Goal: Obtain resource: Download file/media

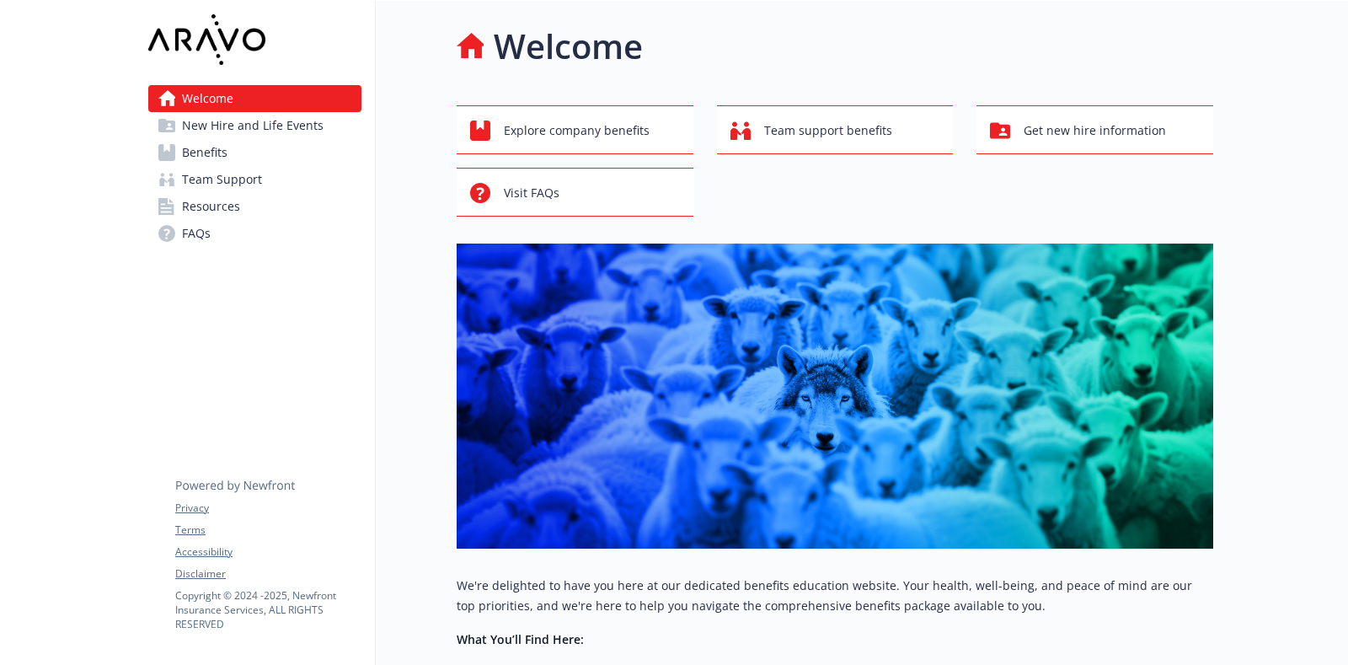
click at [264, 128] on span "New Hire and Life Events" at bounding box center [252, 125] width 141 height 27
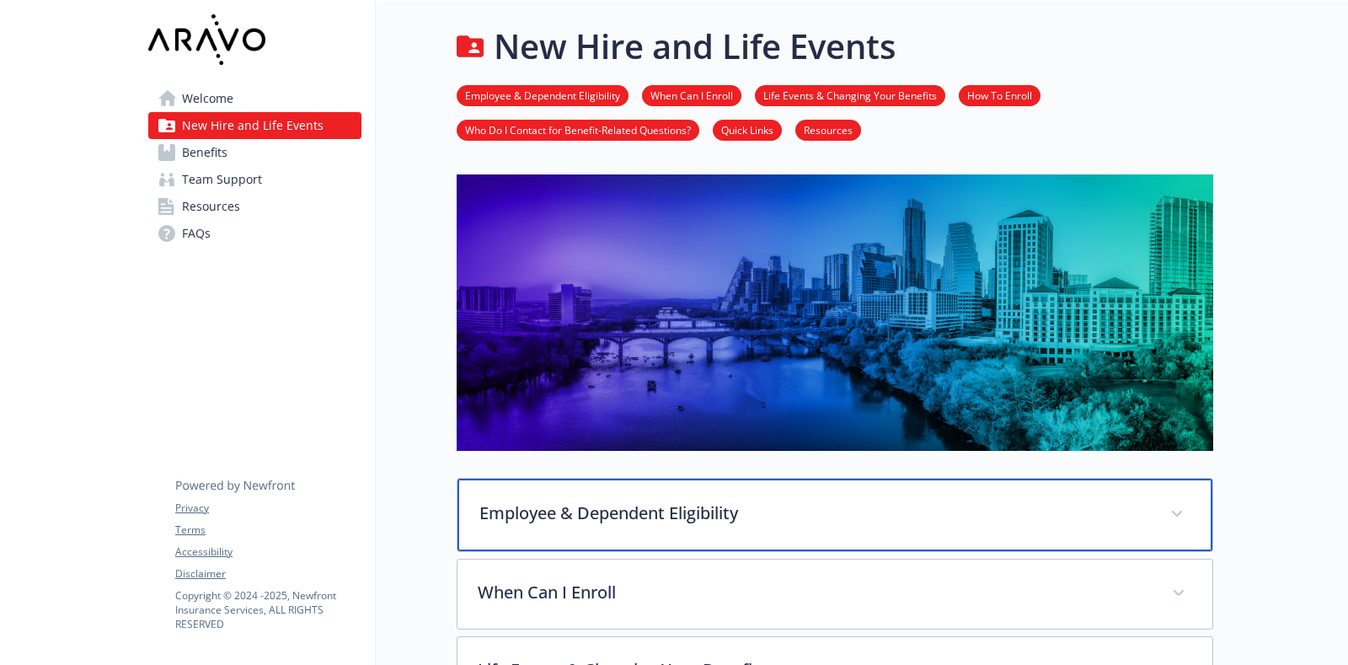
click at [1171, 502] on span at bounding box center [1176, 513] width 27 height 27
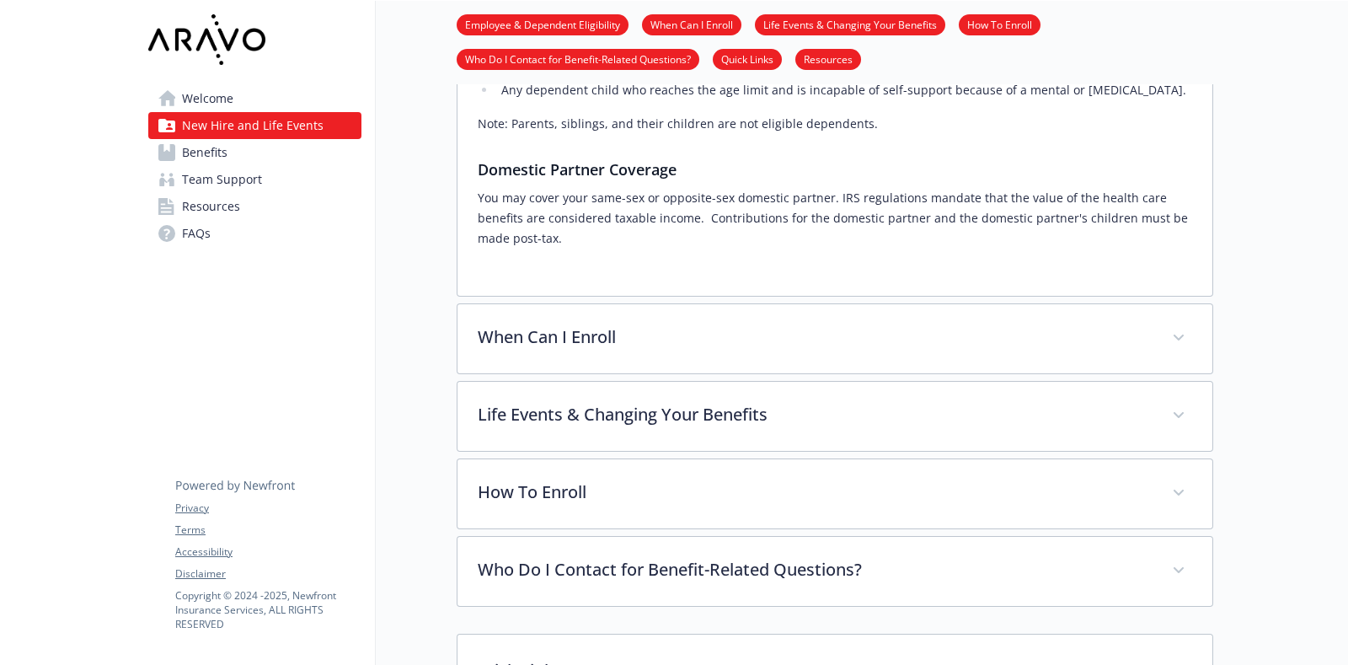
scroll to position [668, 0]
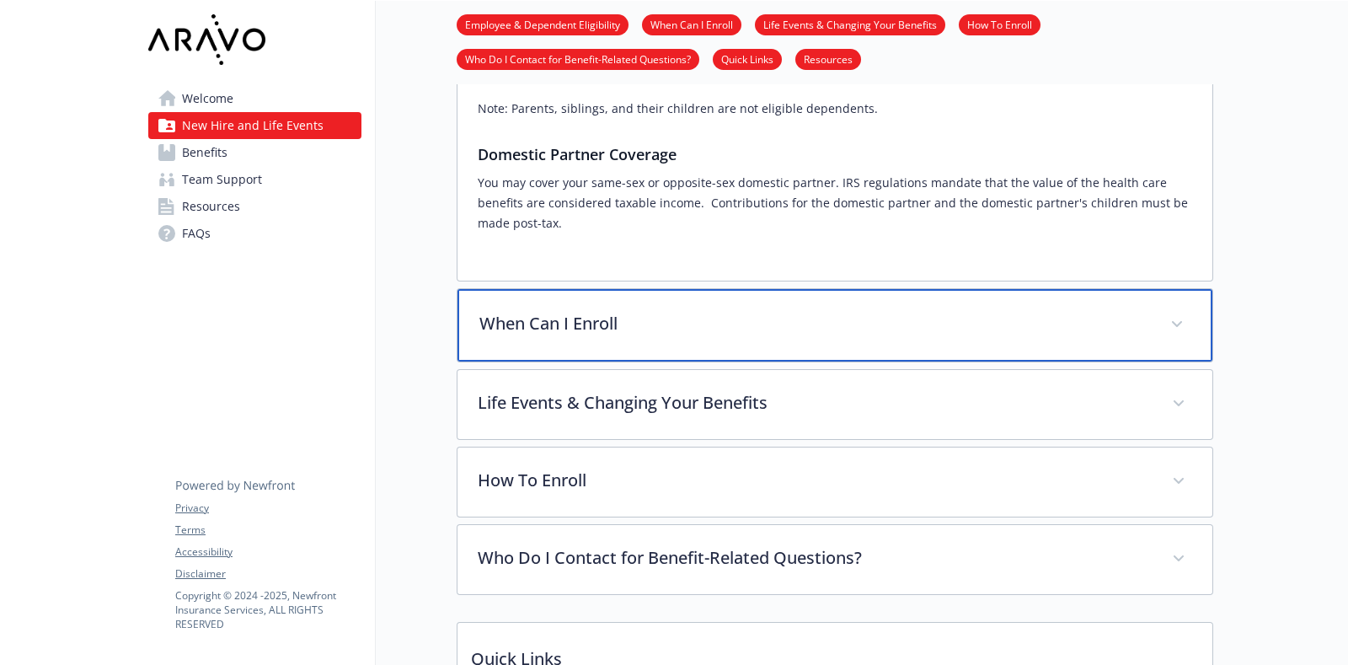
click at [1188, 313] on div "When Can I Enroll" at bounding box center [834, 325] width 755 height 72
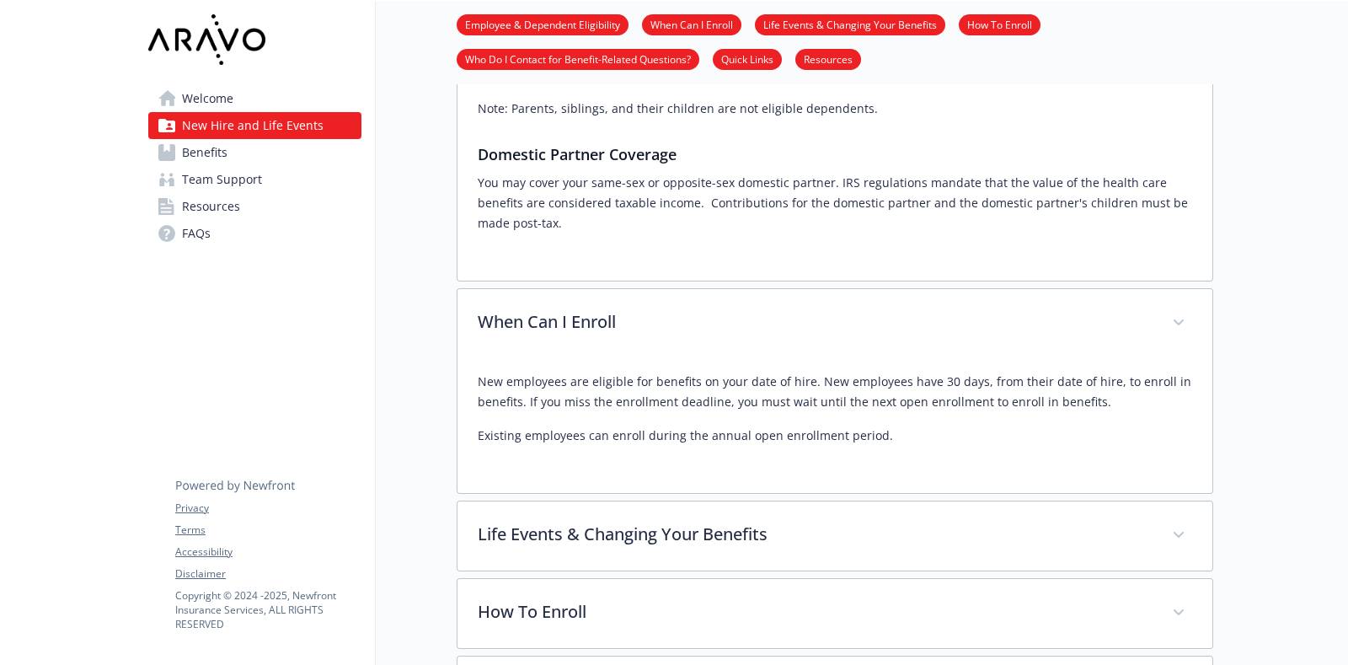
click at [270, 213] on link "Resources" at bounding box center [254, 206] width 213 height 27
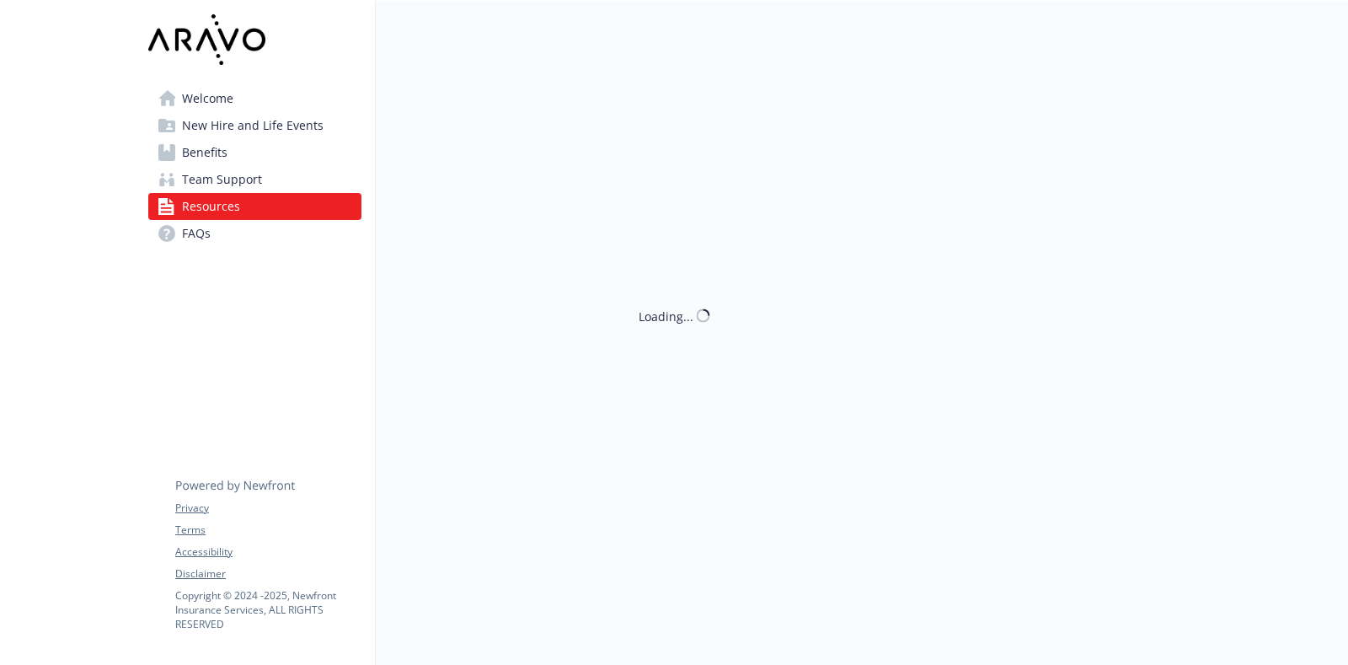
scroll to position [668, 0]
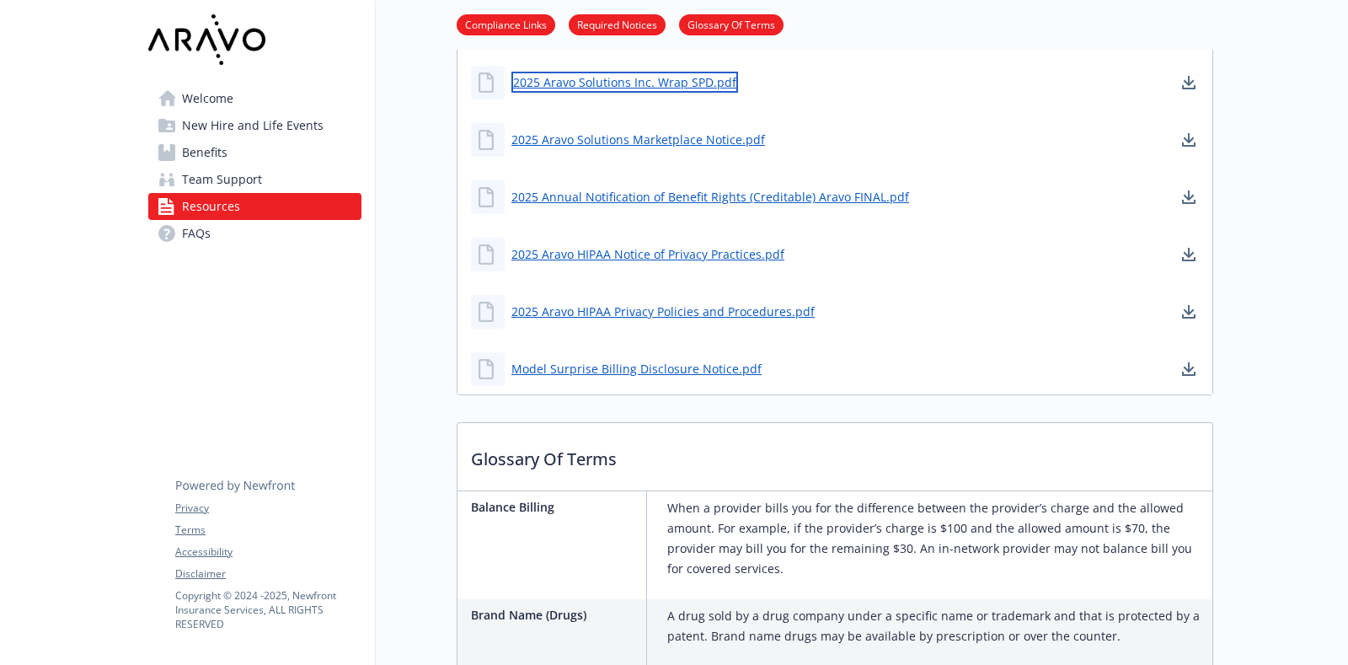
click at [657, 82] on link "2025 Aravo Solutions Inc. Wrap SPD.pdf" at bounding box center [624, 82] width 227 height 21
